Goal: Task Accomplishment & Management: Manage account settings

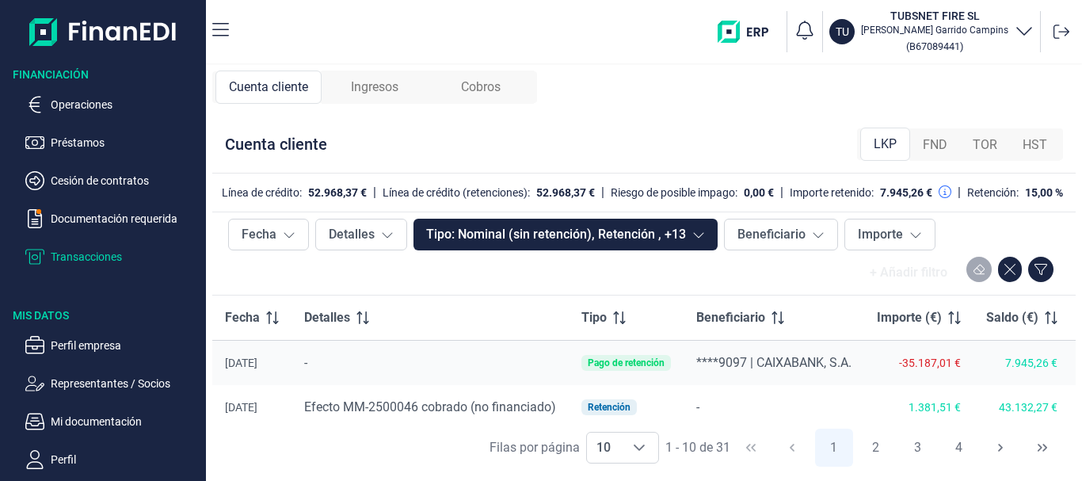
scroll to position [158, 0]
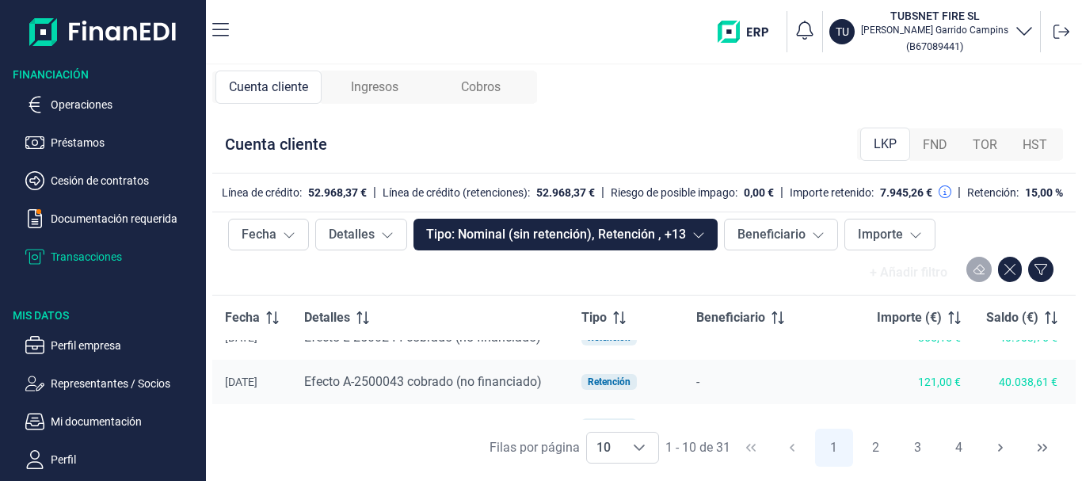
click at [489, 93] on span "Cobros" at bounding box center [481, 87] width 40 height 19
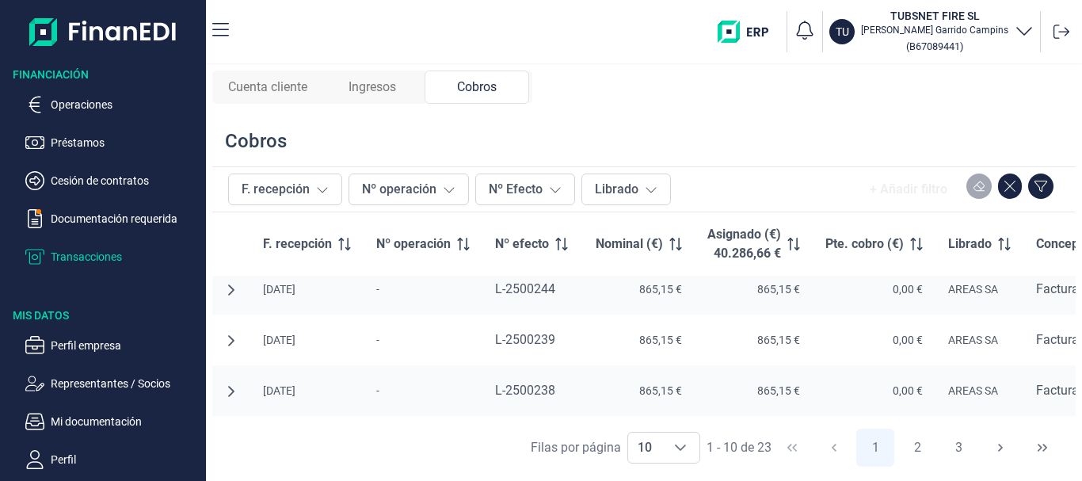
scroll to position [0, 0]
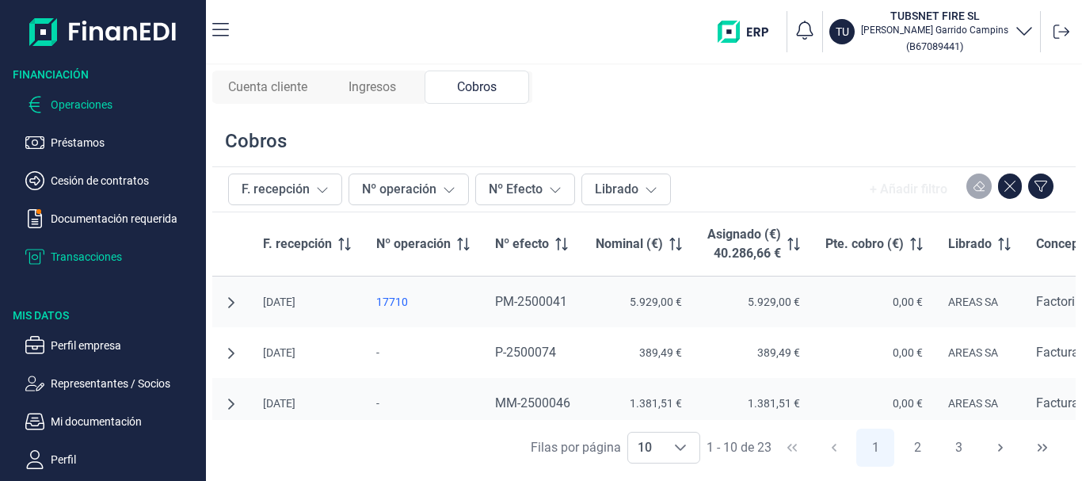
click at [79, 97] on p "Operaciones" at bounding box center [125, 104] width 149 height 19
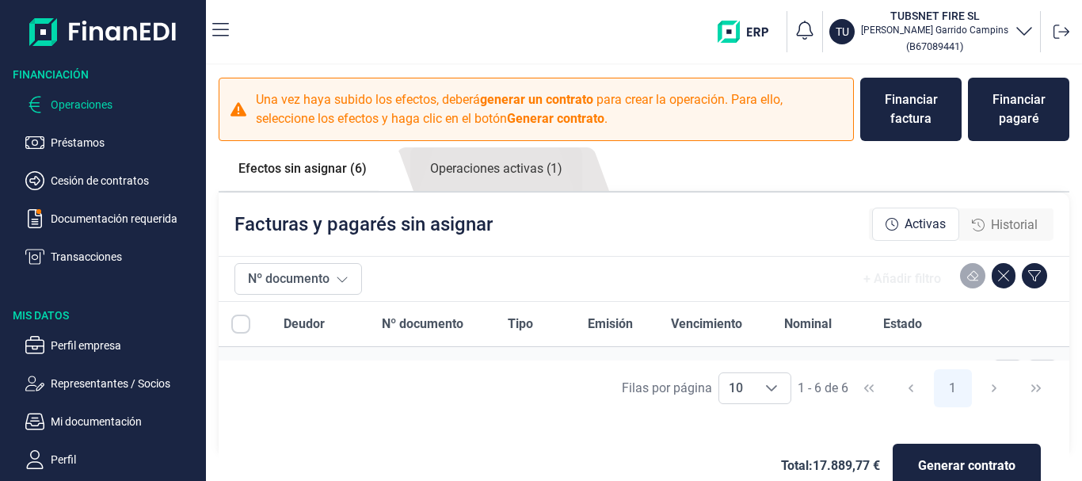
checkbox input "true"
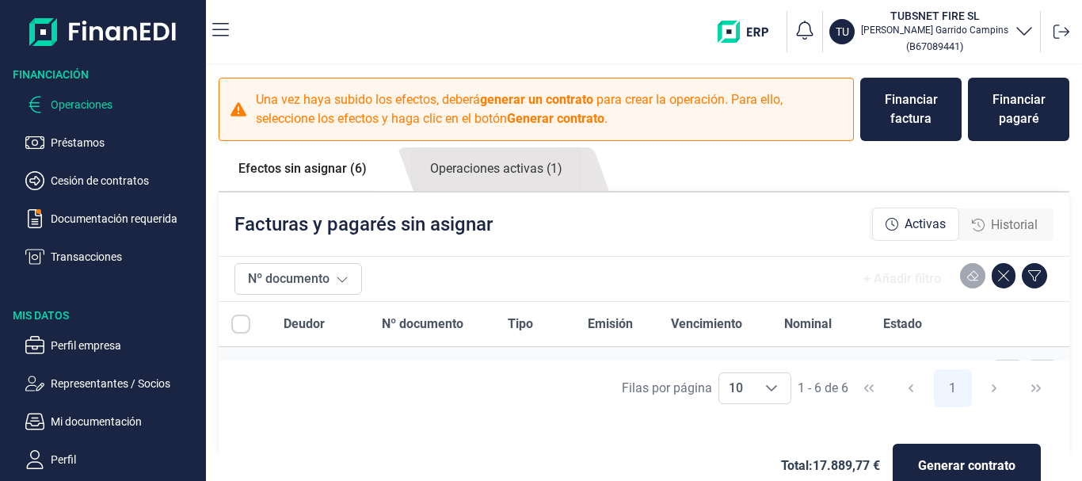
checkbox input "true"
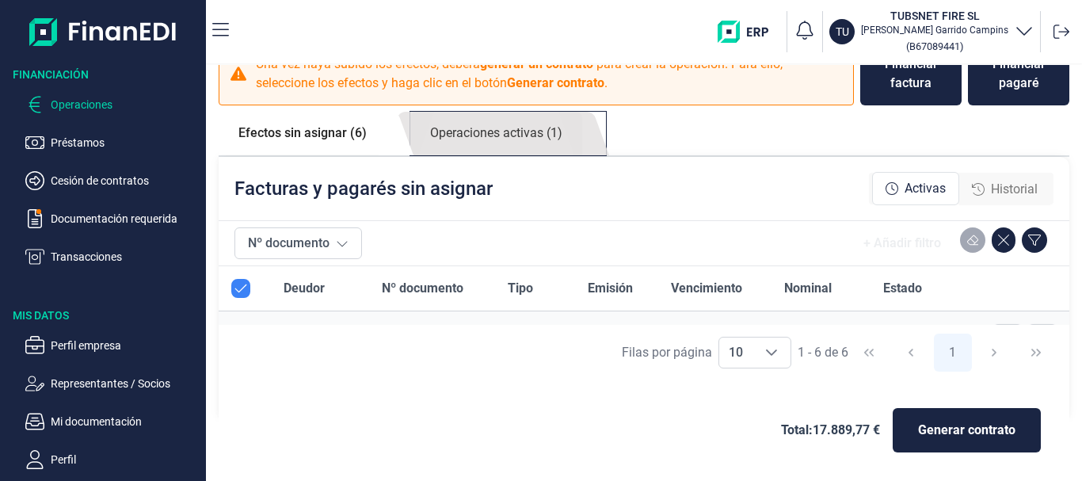
click at [457, 133] on link "Operaciones activas (1)" at bounding box center [496, 134] width 172 height 44
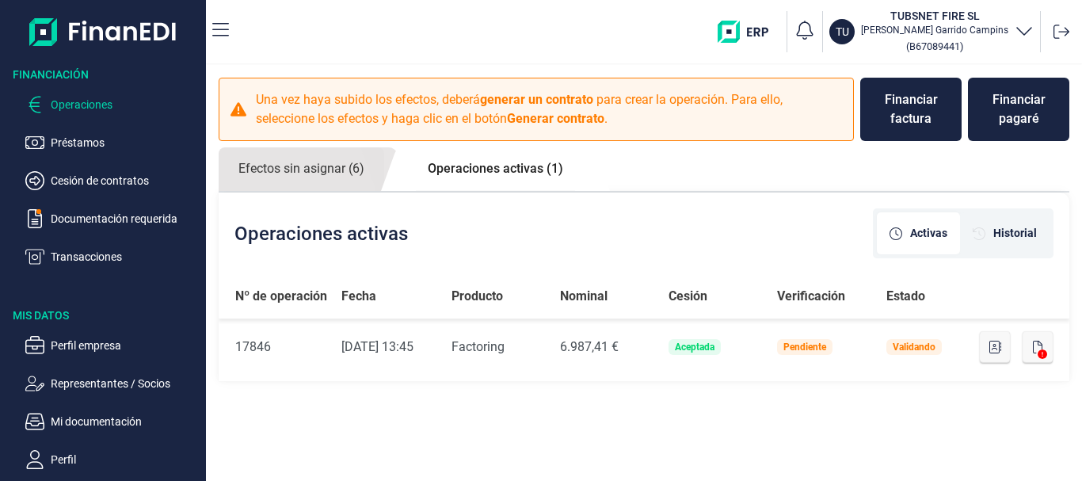
scroll to position [0, 0]
click at [283, 170] on link "Efectos sin asignar (6)" at bounding box center [302, 169] width 166 height 44
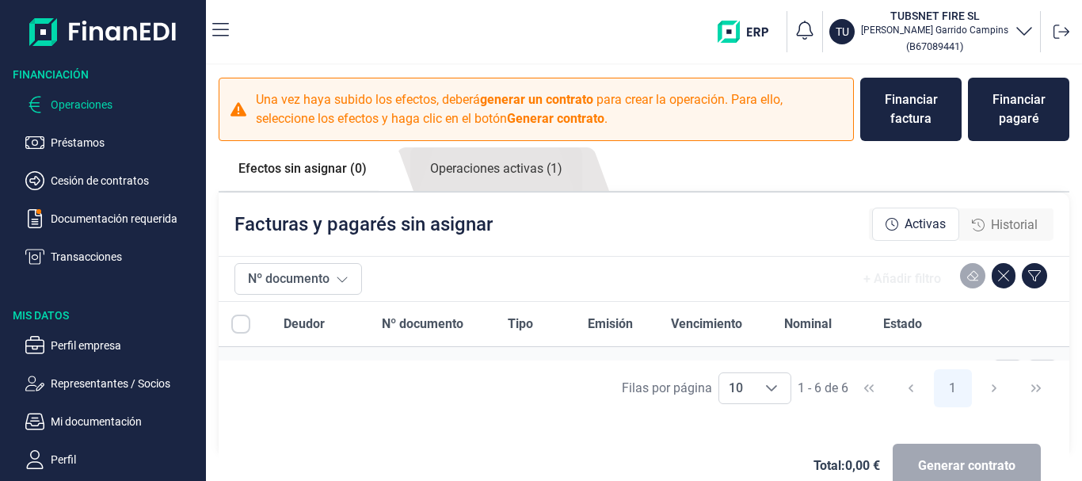
checkbox input "true"
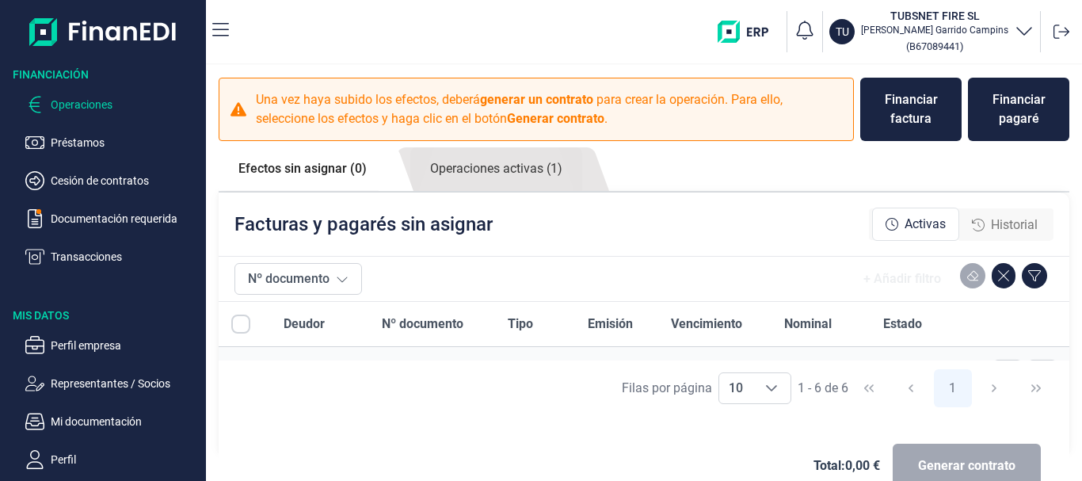
checkbox input "true"
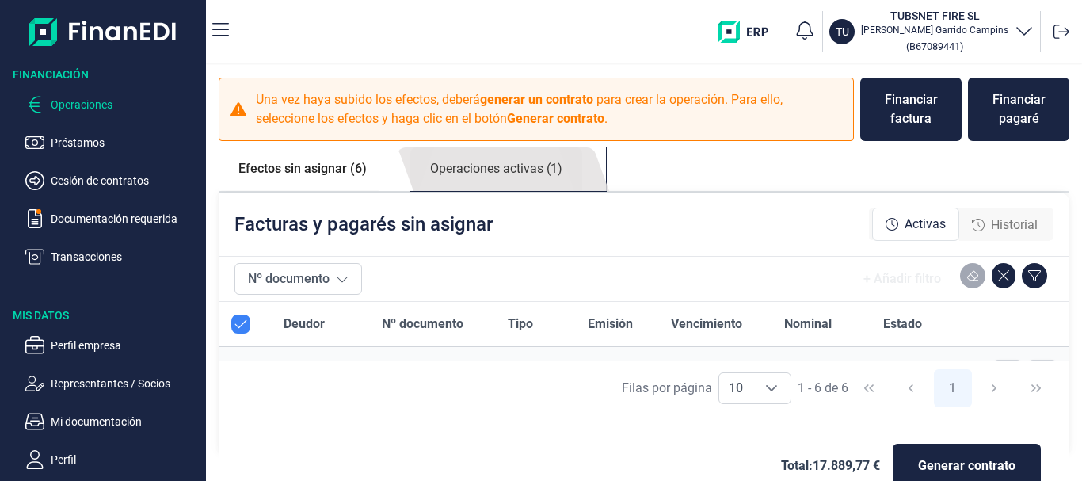
click at [500, 168] on link "Operaciones activas (1)" at bounding box center [496, 169] width 172 height 44
